Goal: Use online tool/utility: Utilize a website feature to perform a specific function

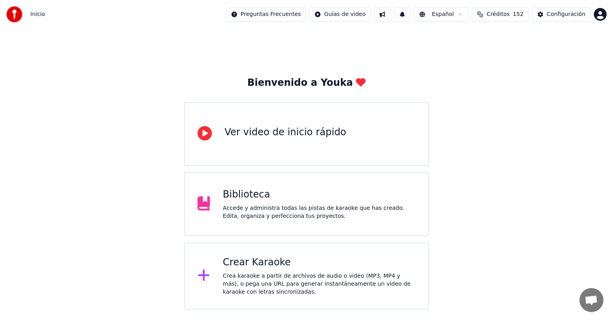
click at [285, 272] on div "Crea karaoke a partir de archivos de audio o video (MP3, MP4 y más), o pega una…" at bounding box center [319, 284] width 193 height 24
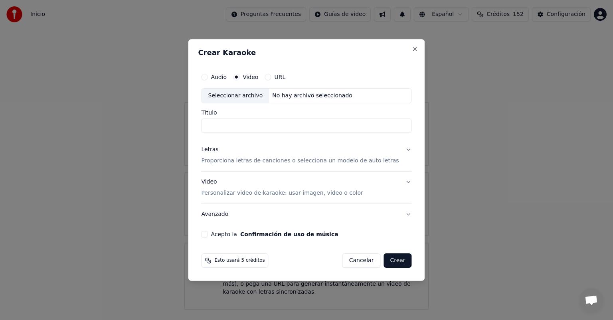
click at [240, 95] on div "Seleccionar archivo" at bounding box center [235, 96] width 67 height 14
type input "**********"
click at [402, 150] on button "Letras Proporciona letras de canciones o selecciona un modelo de auto letras" at bounding box center [306, 155] width 210 height 32
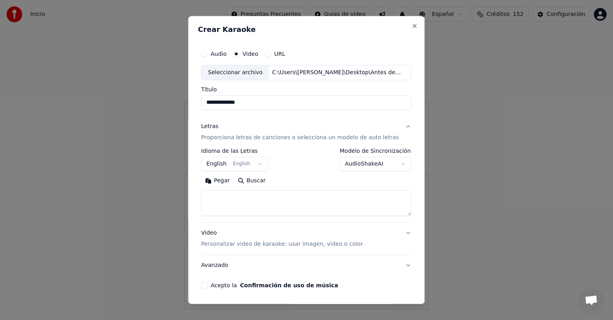
click at [393, 163] on body "**********" at bounding box center [306, 155] width 613 height 310
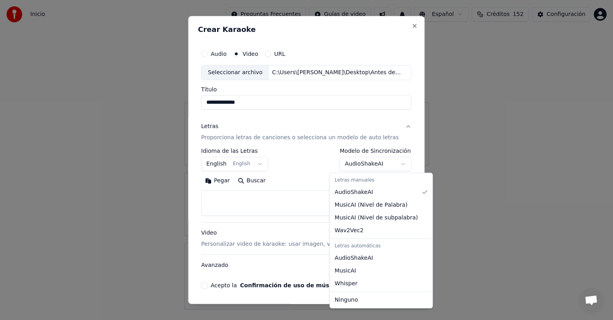
select select "****"
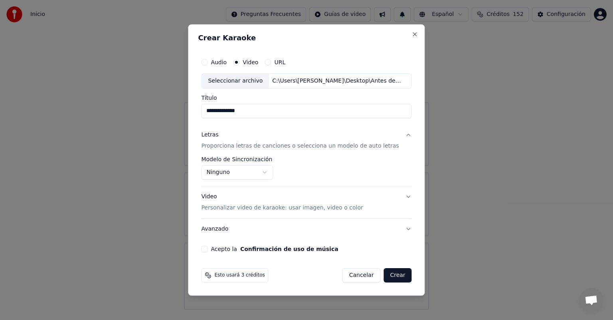
click at [401, 197] on button "Video Personalizar video de karaoke: usar imagen, video o color" at bounding box center [306, 202] width 210 height 32
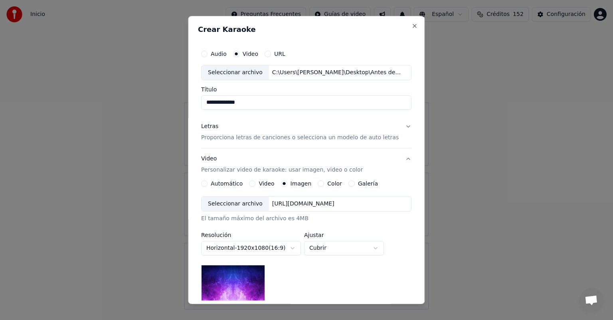
click at [256, 184] on button "Video" at bounding box center [253, 183] width 6 height 6
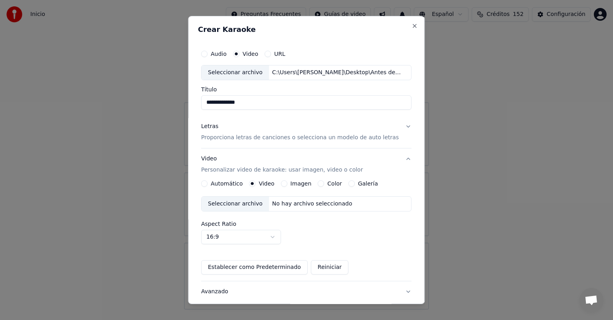
click at [238, 204] on div "Seleccionar archivo" at bounding box center [235, 204] width 67 height 14
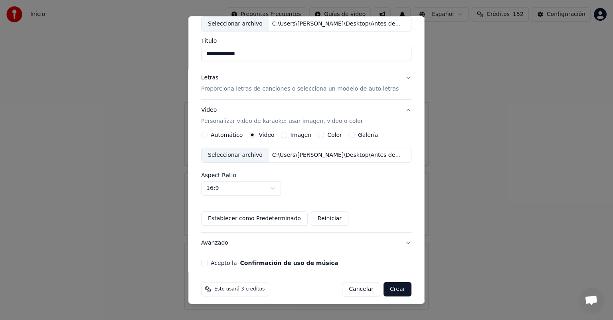
scroll to position [54, 0]
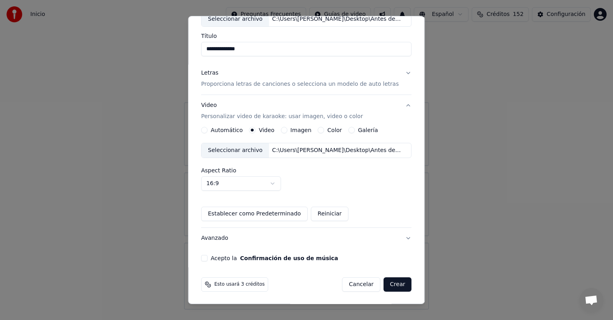
click at [208, 258] on button "Acepto la Confirmación de uso de música" at bounding box center [204, 258] width 6 height 6
click at [389, 284] on button "Crear" at bounding box center [398, 285] width 28 height 14
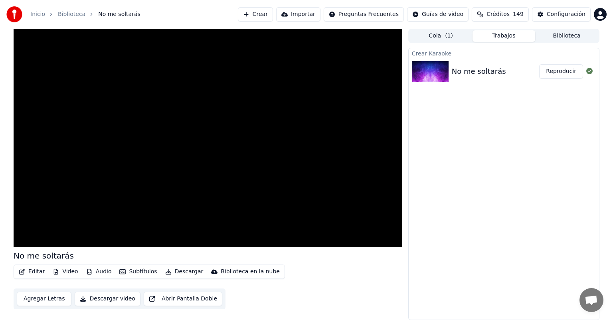
click at [174, 273] on button "Descargar" at bounding box center [184, 271] width 45 height 11
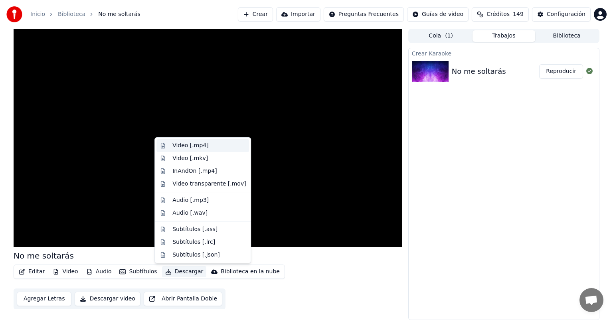
click at [198, 145] on div "Video [.mp4]" at bounding box center [191, 146] width 36 height 8
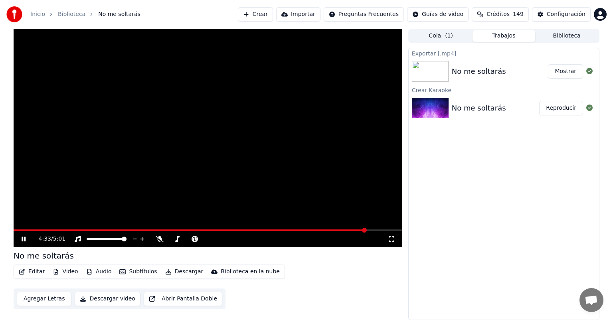
click at [273, 14] on button "Crear" at bounding box center [255, 14] width 35 height 14
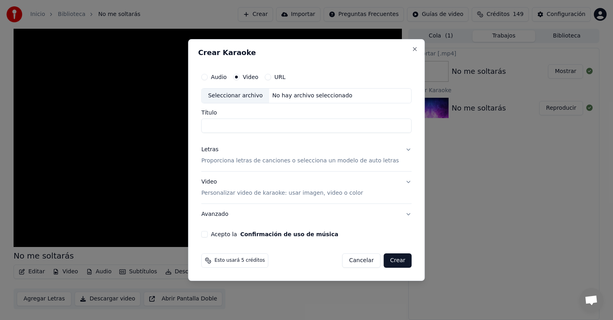
click at [242, 96] on div "Seleccionar archivo" at bounding box center [235, 96] width 67 height 14
type input "**********"
click at [401, 149] on button "Letras Proporciona letras de canciones o selecciona un modelo de auto letras" at bounding box center [306, 155] width 210 height 32
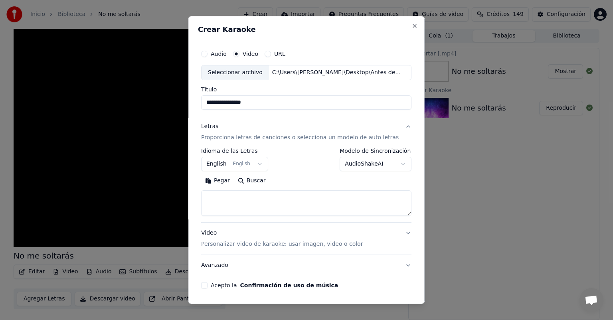
click at [382, 166] on button "AudioShakeAI" at bounding box center [376, 164] width 72 height 14
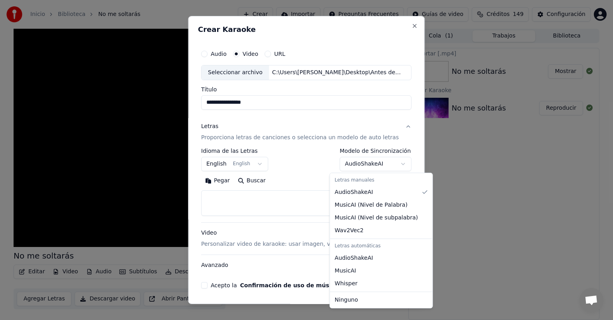
select select "****"
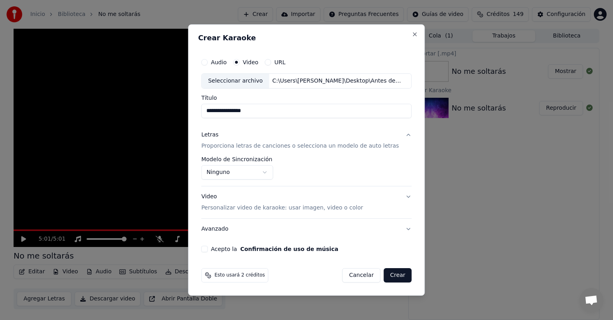
click at [399, 197] on button "Video Personalizar video de karaoke: usar imagen, video o color" at bounding box center [306, 202] width 210 height 32
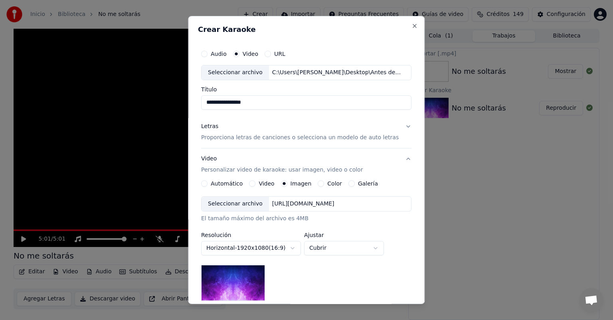
click at [254, 184] on button "Video" at bounding box center [253, 183] width 6 height 6
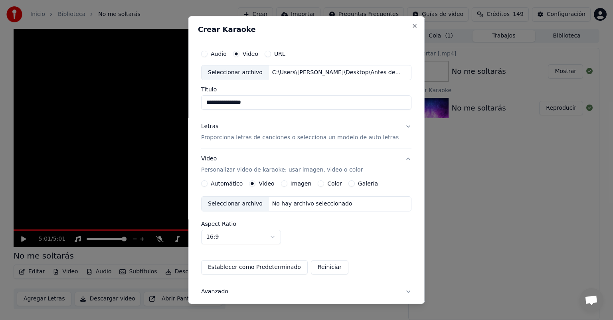
click at [243, 202] on div "Seleccionar archivo" at bounding box center [235, 204] width 67 height 14
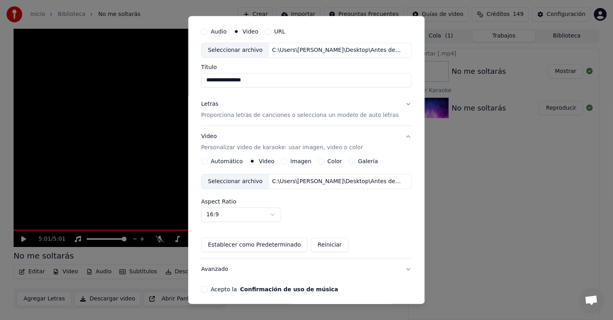
scroll to position [54, 0]
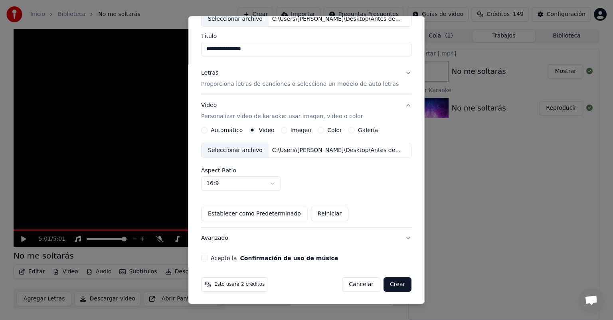
click at [206, 256] on button "Acepto la Confirmación de uso de música" at bounding box center [204, 258] width 6 height 6
click at [390, 284] on button "Crear" at bounding box center [398, 285] width 28 height 14
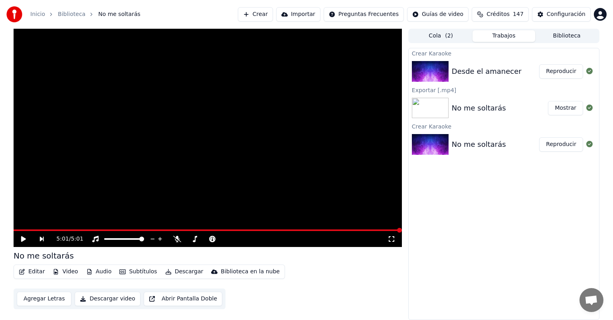
click at [562, 70] on button "Reproducir" at bounding box center [561, 71] width 44 height 14
click at [177, 272] on button "Descargar" at bounding box center [184, 271] width 45 height 11
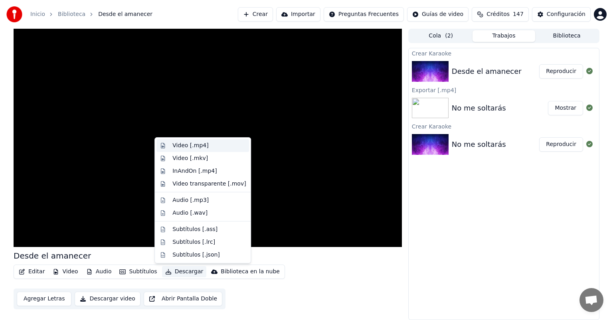
click at [182, 146] on div "Video [.mp4]" at bounding box center [191, 146] width 36 height 8
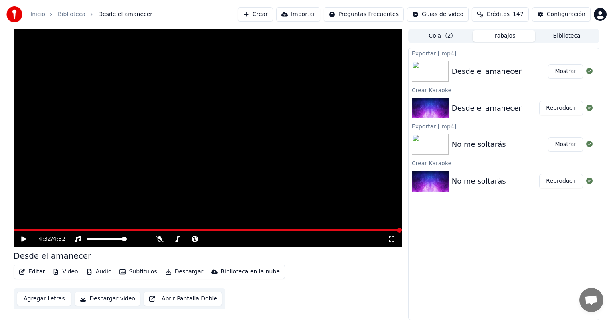
click at [565, 70] on button "Mostrar" at bounding box center [565, 71] width 35 height 14
click at [273, 16] on button "Crear" at bounding box center [255, 14] width 35 height 14
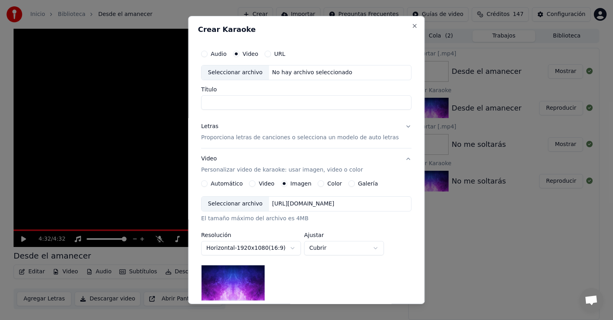
click at [249, 72] on div "Seleccionar archivo" at bounding box center [235, 72] width 67 height 14
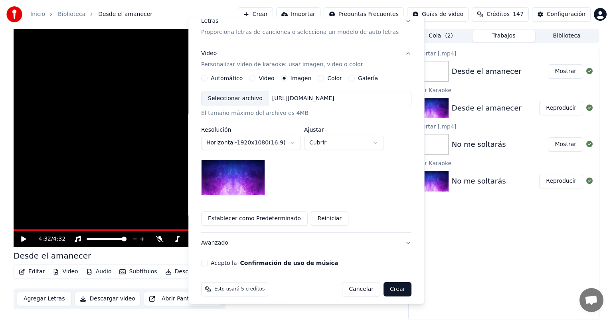
scroll to position [109, 0]
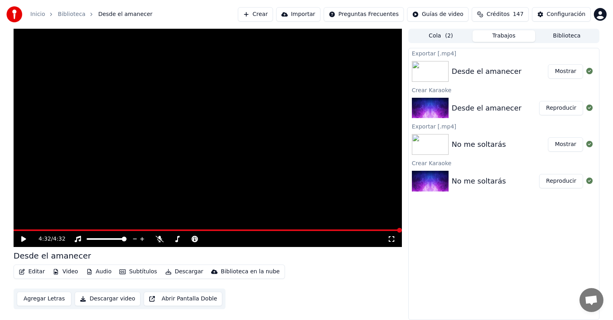
drag, startPoint x: 431, startPoint y: 237, endPoint x: 432, endPoint y: 242, distance: 5.3
